Goal: Task Accomplishment & Management: Use online tool/utility

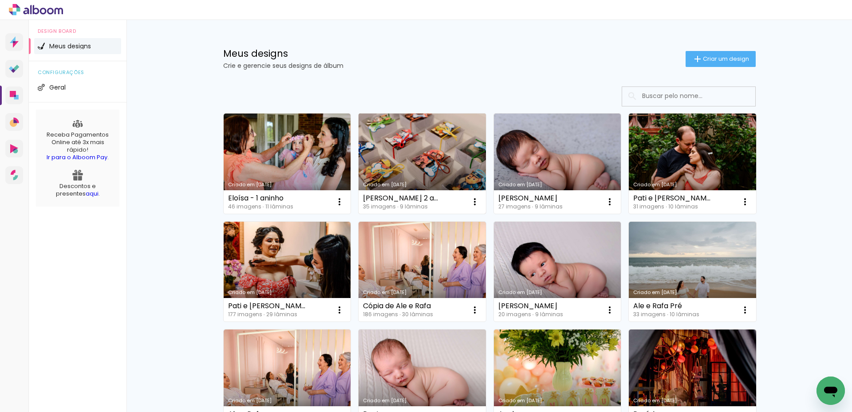
click at [421, 157] on link "Criado em [DATE]" at bounding box center [421, 164] width 127 height 100
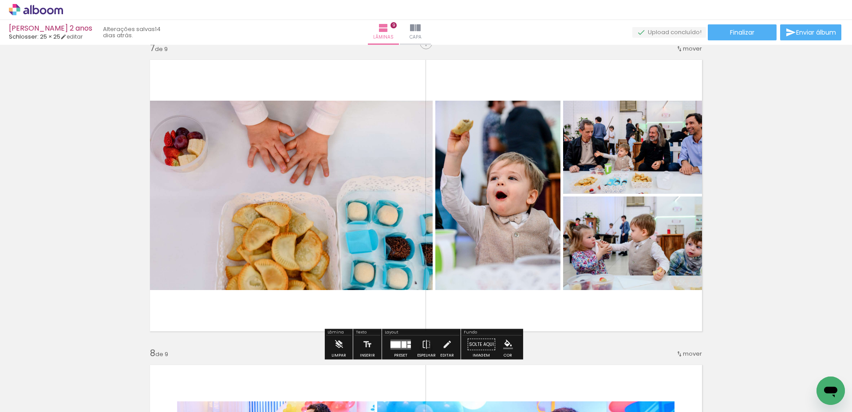
scroll to position [1863, 0]
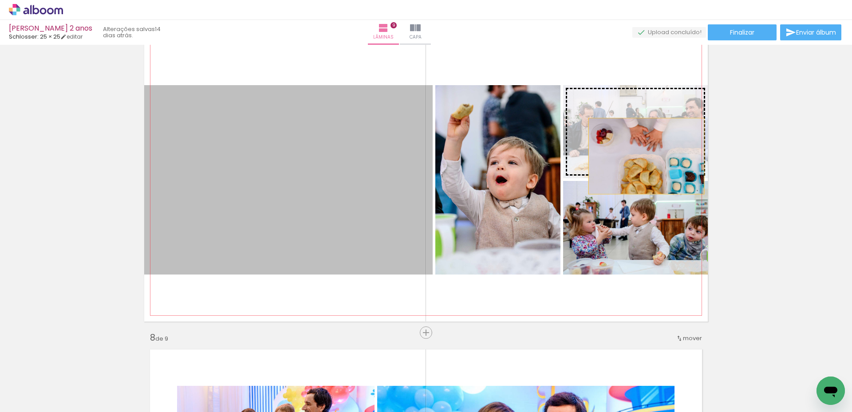
drag, startPoint x: 337, startPoint y: 211, endPoint x: 643, endPoint y: 156, distance: 311.3
click at [0, 0] on slot at bounding box center [0, 0] width 0 height 0
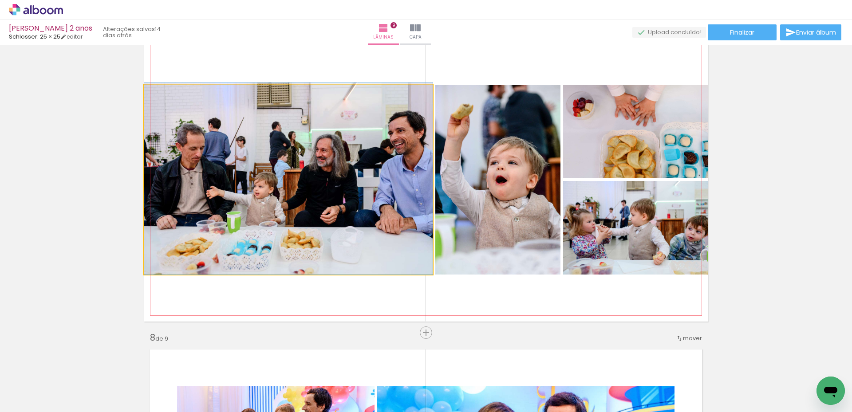
drag, startPoint x: 359, startPoint y: 180, endPoint x: 357, endPoint y: 173, distance: 7.9
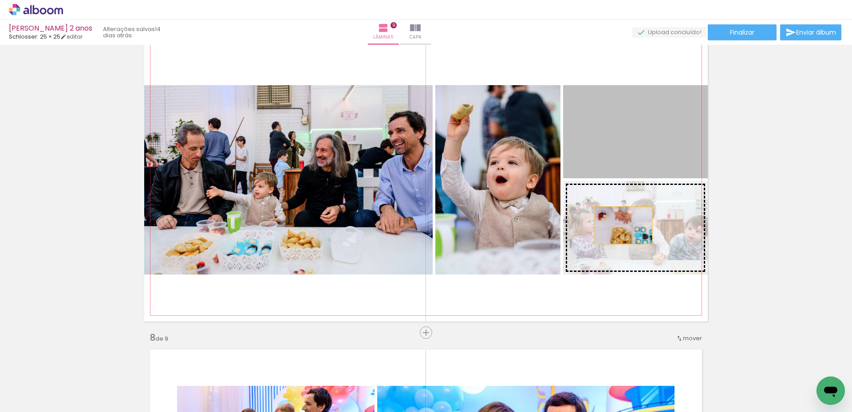
drag, startPoint x: 614, startPoint y: 158, endPoint x: 624, endPoint y: 229, distance: 71.8
click at [0, 0] on slot at bounding box center [0, 0] width 0 height 0
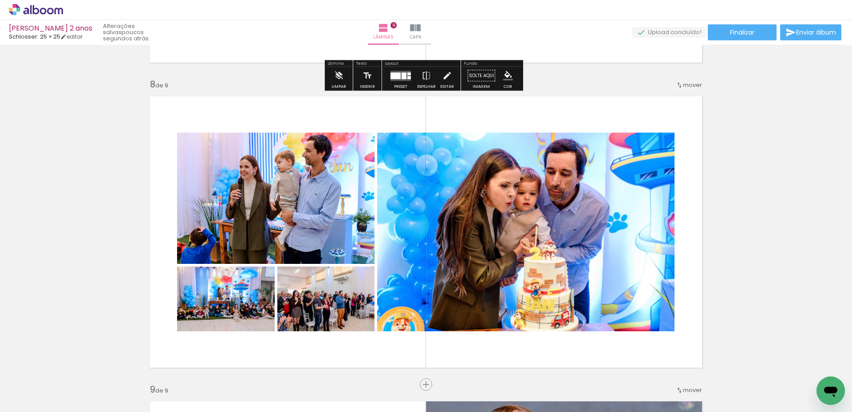
scroll to position [2129, 0]
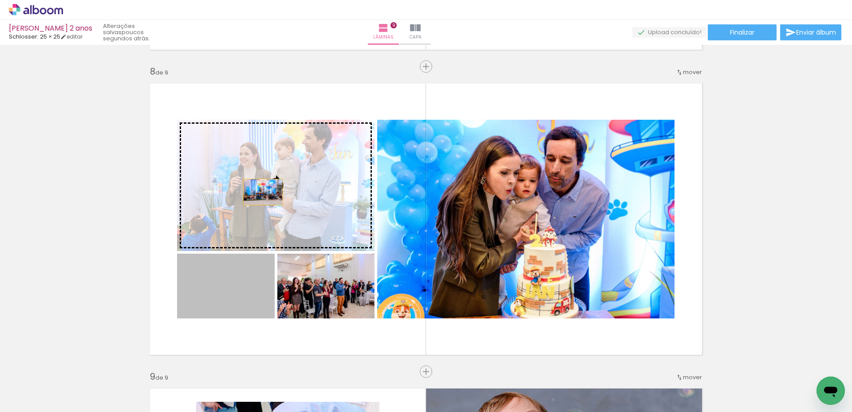
drag, startPoint x: 214, startPoint y: 297, endPoint x: 259, endPoint y: 192, distance: 114.2
click at [0, 0] on slot at bounding box center [0, 0] width 0 height 0
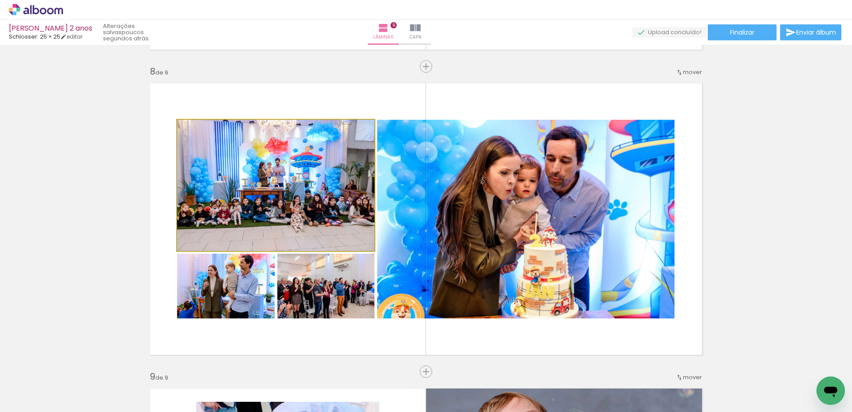
drag, startPoint x: 342, startPoint y: 221, endPoint x: 342, endPoint y: 208, distance: 12.9
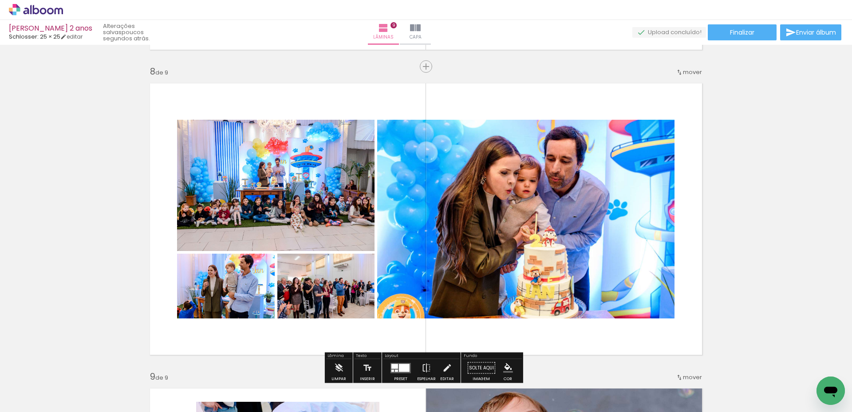
scroll to position [2027, 0]
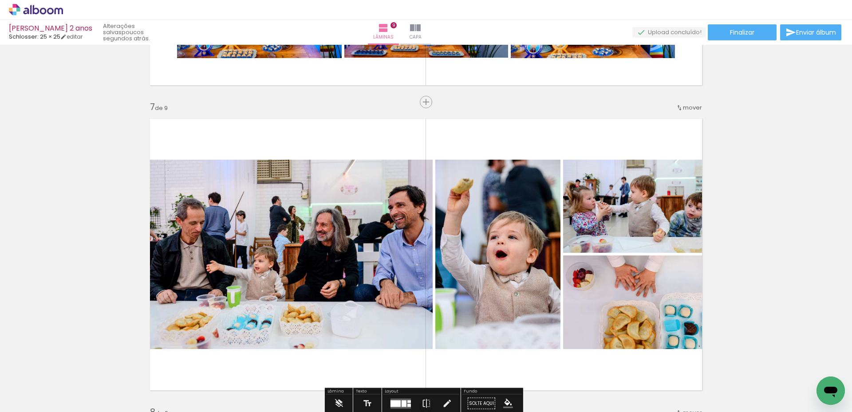
scroll to position [1774, 0]
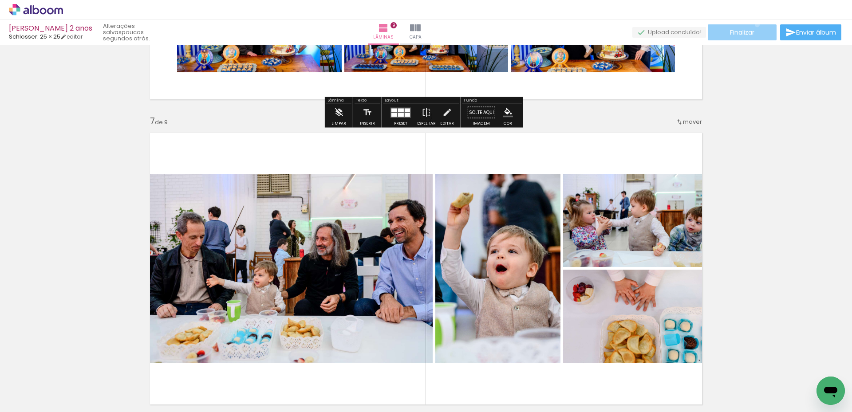
click at [754, 24] on paper-button "Finalizar" at bounding box center [741, 32] width 69 height 16
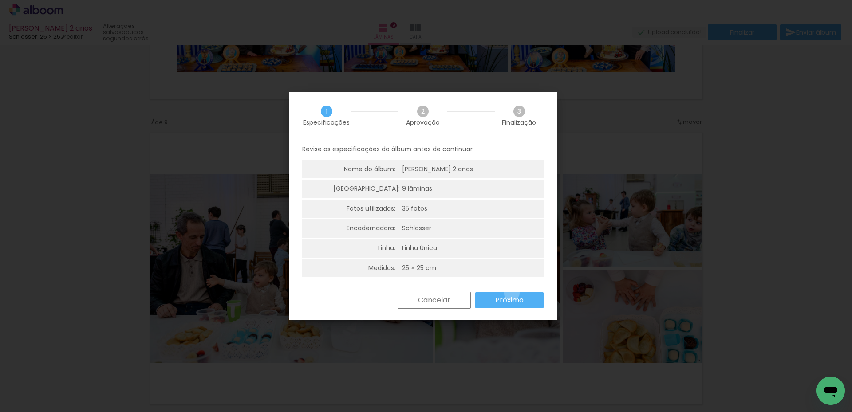
click at [511, 293] on paper-button "Próximo" at bounding box center [509, 300] width 68 height 16
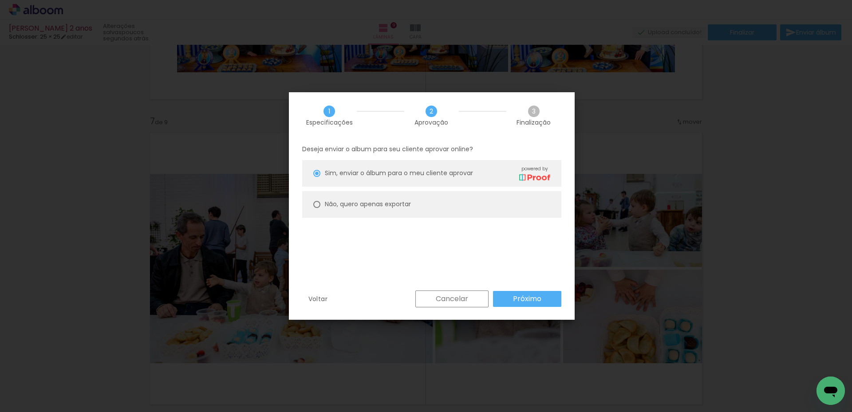
click at [413, 200] on paper-radio-button "Não, quero apenas exportar" at bounding box center [431, 204] width 259 height 27
type paper-radio-button "on"
click at [508, 299] on paper-button "Próximo" at bounding box center [527, 299] width 68 height 16
type input "Alta, 300 DPI"
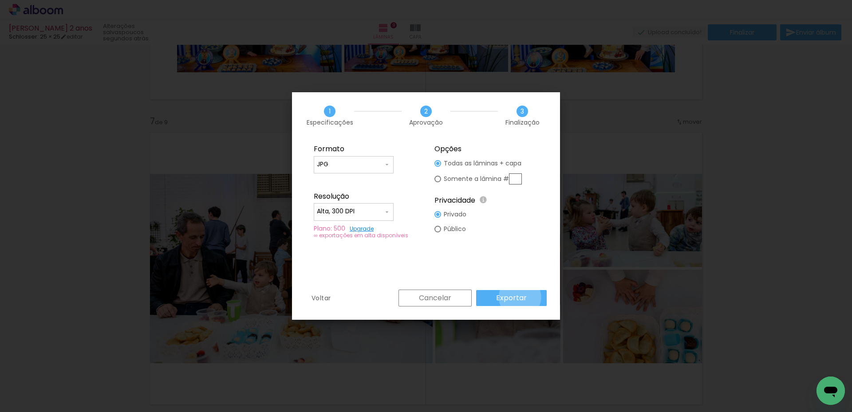
click at [0, 0] on slot "Exportar" at bounding box center [0, 0] width 0 height 0
